Goal: Task Accomplishment & Management: Manage account settings

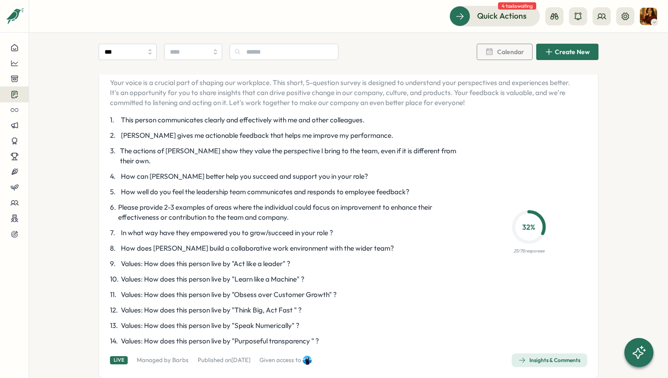
scroll to position [75, 0]
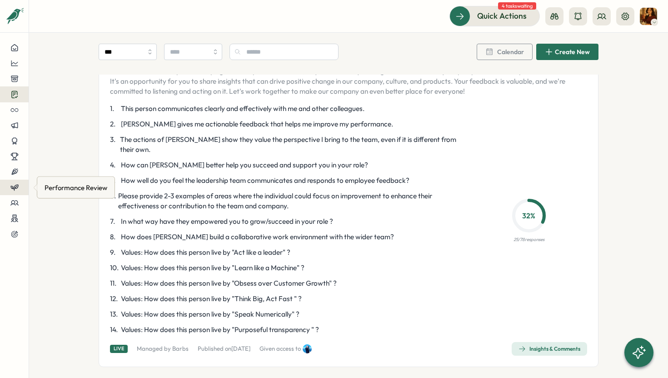
click at [19, 184] on div at bounding box center [14, 187] width 14 height 8
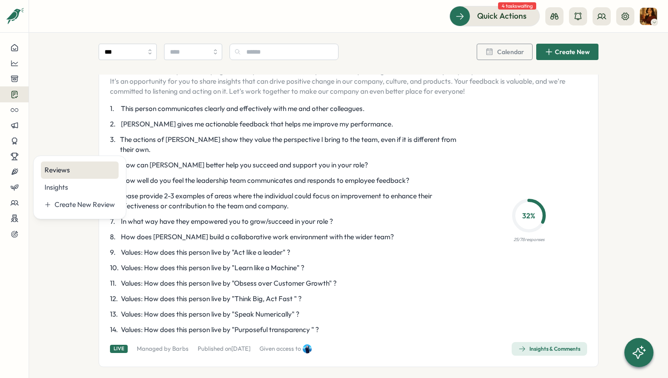
click at [61, 173] on div "Reviews" at bounding box center [80, 170] width 70 height 10
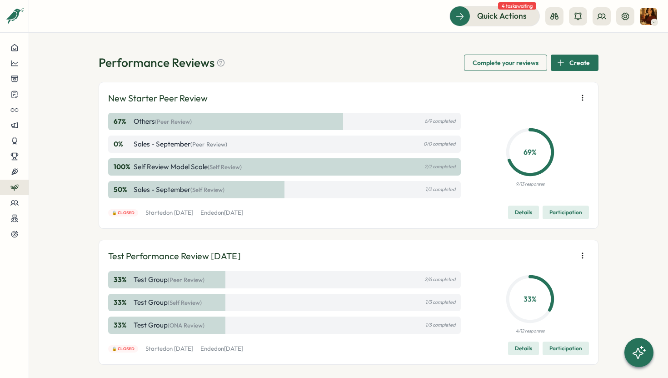
click at [411, 166] on div "100 % Self review Model Scale (Self Review) 2/2 completed" at bounding box center [284, 166] width 353 height 17
click at [582, 97] on icon "button" at bounding box center [582, 97] width 9 height 9
click at [576, 129] on div "69 % 9/13 responses" at bounding box center [531, 155] width 118 height 85
click at [351, 126] on div "67 % Others (Peer Review) 6/9 completed" at bounding box center [284, 121] width 353 height 17
click at [287, 124] on div "67 % Others (Peer Review) 6/9 completed" at bounding box center [284, 121] width 353 height 17
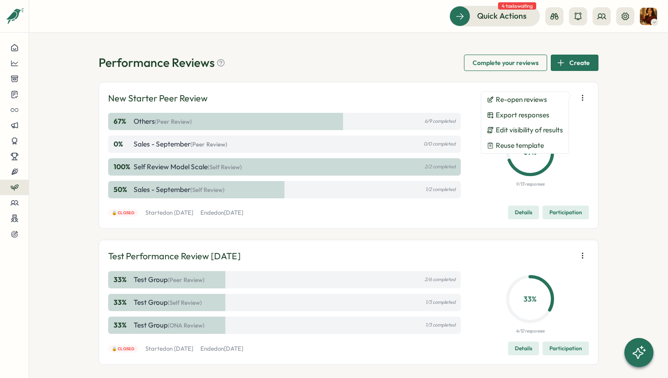
click at [243, 209] on p "Ended [DATE][DATE]" at bounding box center [221, 213] width 43 height 8
click at [529, 97] on span "Re-open reviews" at bounding box center [521, 99] width 51 height 8
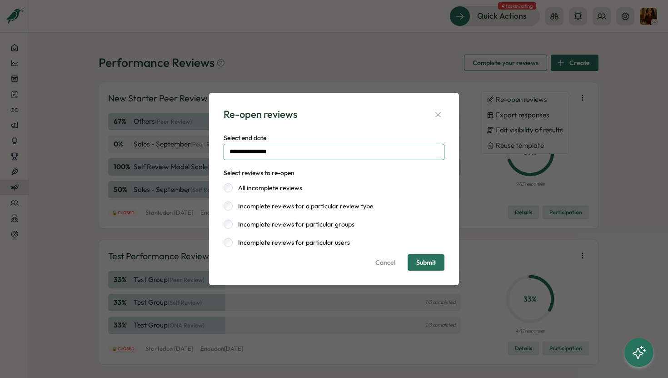
click at [386, 152] on input "**********" at bounding box center [334, 152] width 221 height 16
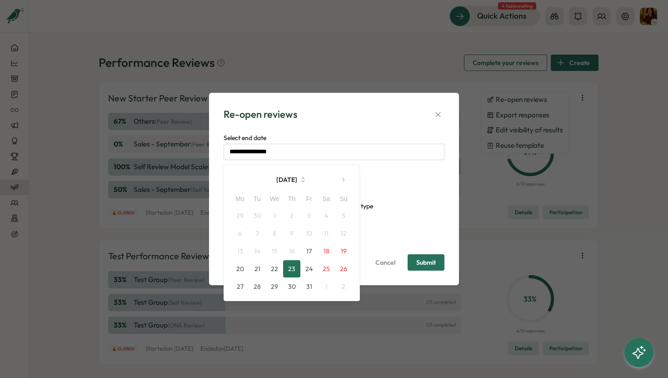
click at [288, 269] on button "23" at bounding box center [291, 268] width 17 height 17
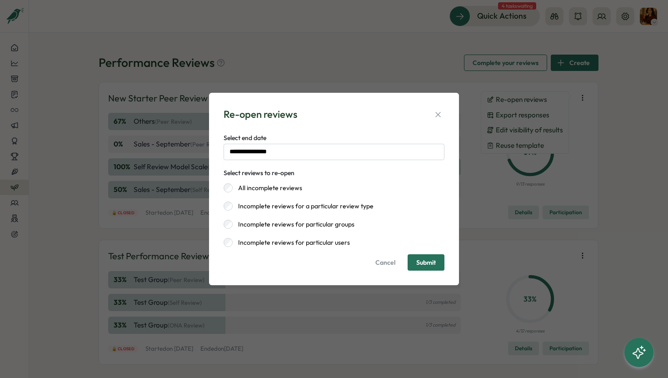
click at [434, 267] on span "Submit" at bounding box center [426, 261] width 20 height 15
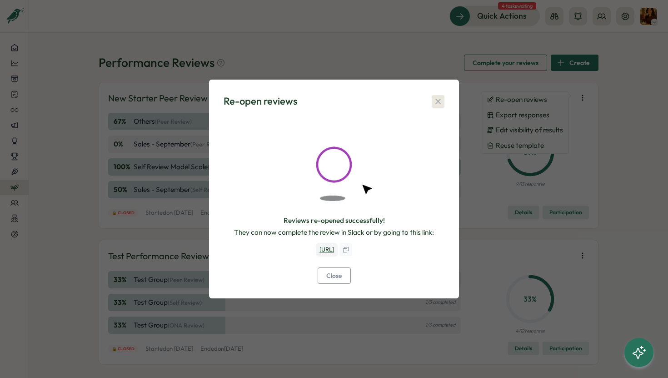
click at [438, 95] on button "button" at bounding box center [438, 101] width 13 height 13
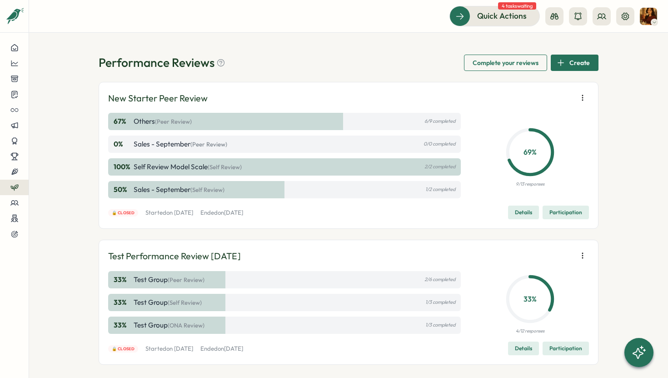
click at [392, 120] on div "67 % Others (Peer Review) 6/9 completed" at bounding box center [284, 121] width 353 height 17
click at [575, 104] on div "New Starter Peer Review" at bounding box center [348, 98] width 481 height 14
click at [552, 215] on span "Participation" at bounding box center [565, 212] width 33 height 13
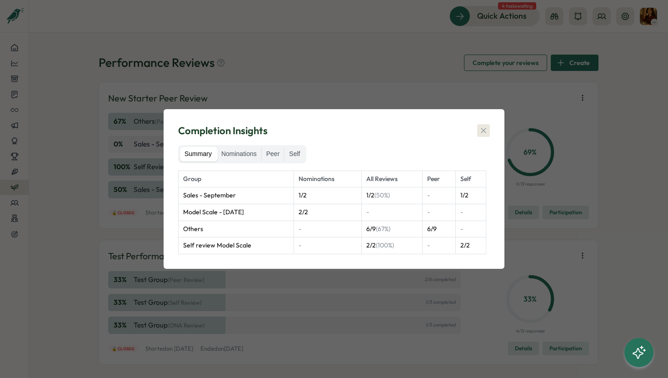
click at [488, 132] on button "button" at bounding box center [483, 130] width 13 height 13
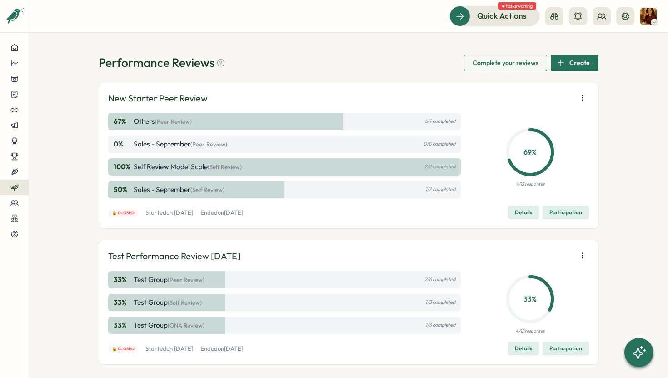
click at [256, 166] on div "100 % Self review Model Scale (Self Review) 2/2 completed" at bounding box center [284, 166] width 353 height 17
click at [509, 205] on div "New Starter Peer Review 67 % Others (Peer Review) 6/9 completed 0 % Sales - Sep…" at bounding box center [348, 155] width 481 height 128
click at [517, 215] on span "Details" at bounding box center [523, 212] width 17 height 13
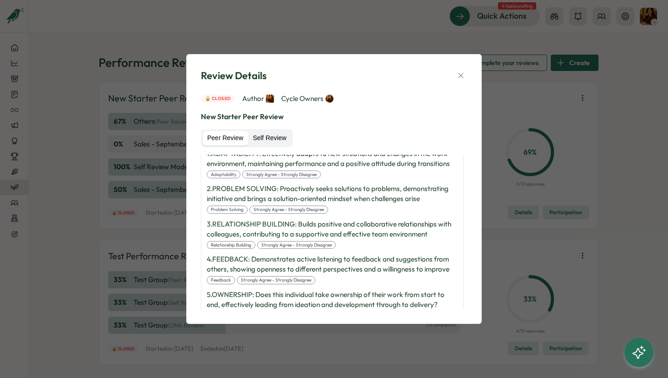
click at [274, 133] on label "Self Review" at bounding box center [269, 138] width 43 height 15
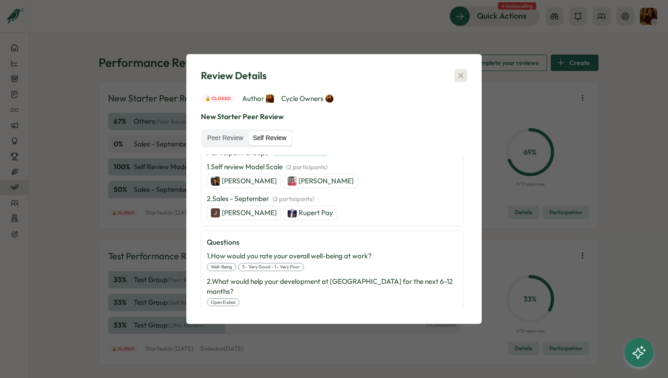
click at [463, 73] on icon "button" at bounding box center [460, 75] width 9 height 9
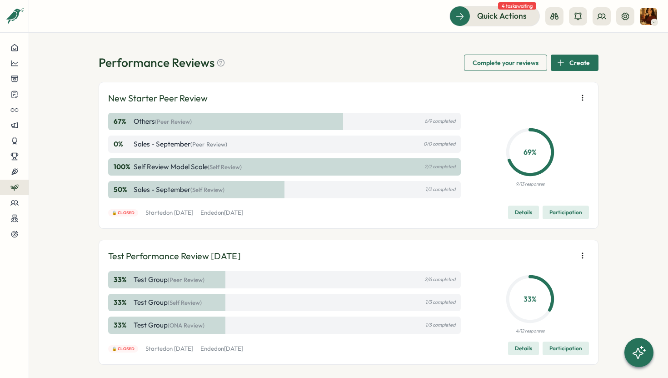
click at [578, 95] on icon "button" at bounding box center [582, 97] width 9 height 9
click at [523, 167] on icon at bounding box center [530, 152] width 57 height 57
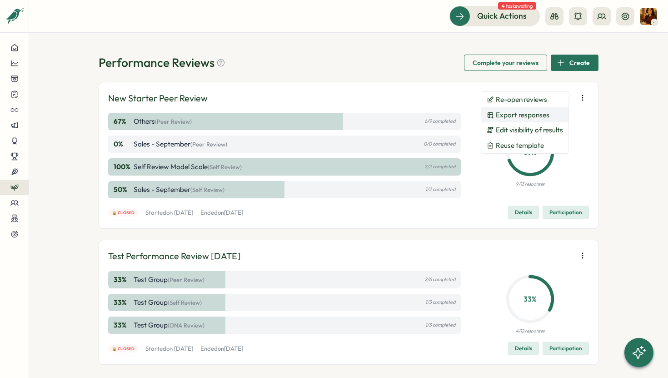
click at [527, 116] on span "Export responses" at bounding box center [523, 115] width 54 height 8
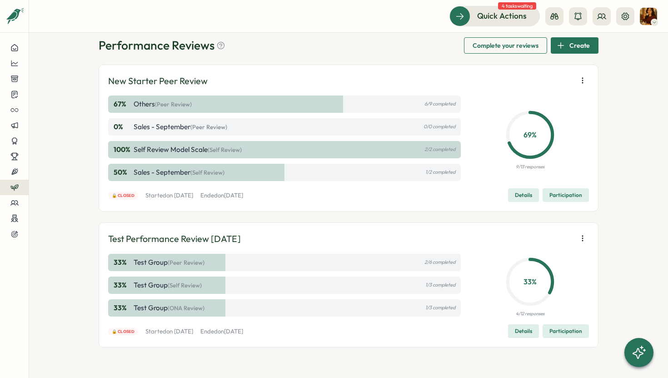
scroll to position [20, 0]
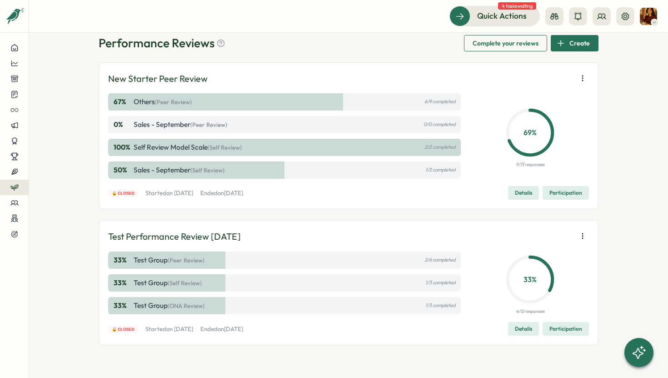
click at [582, 75] on icon "button" at bounding box center [582, 78] width 9 height 9
